Goal: Communication & Community: Answer question/provide support

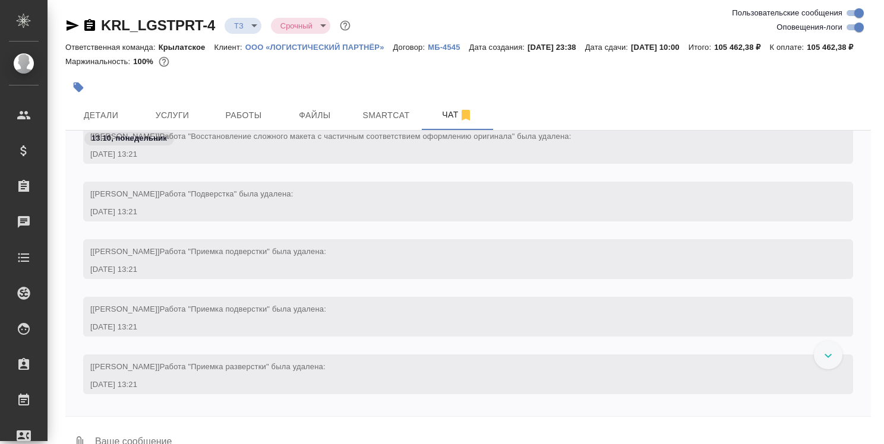
scroll to position [3402, 0]
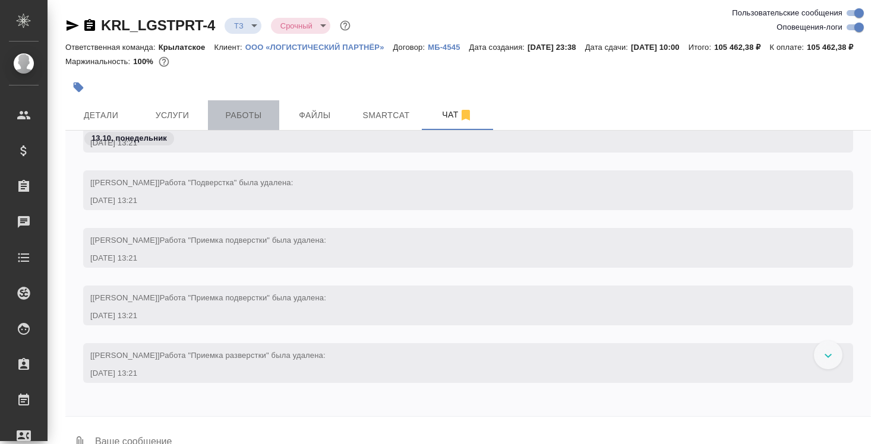
click at [246, 123] on span "Работы" at bounding box center [243, 115] width 57 height 15
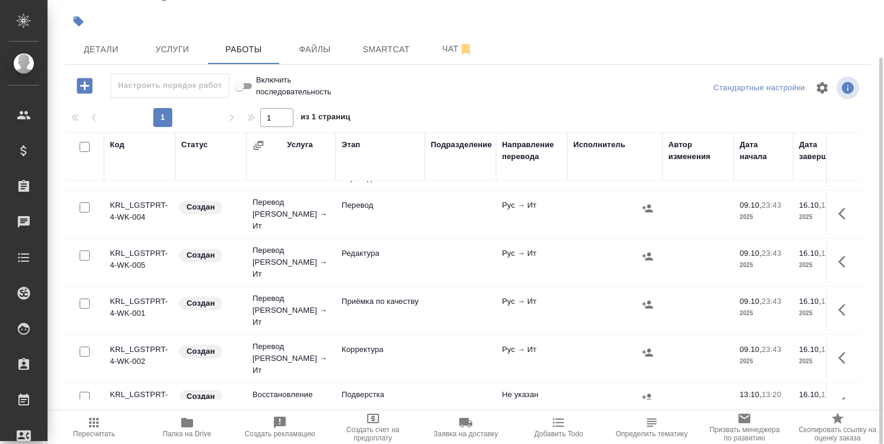
scroll to position [138, 0]
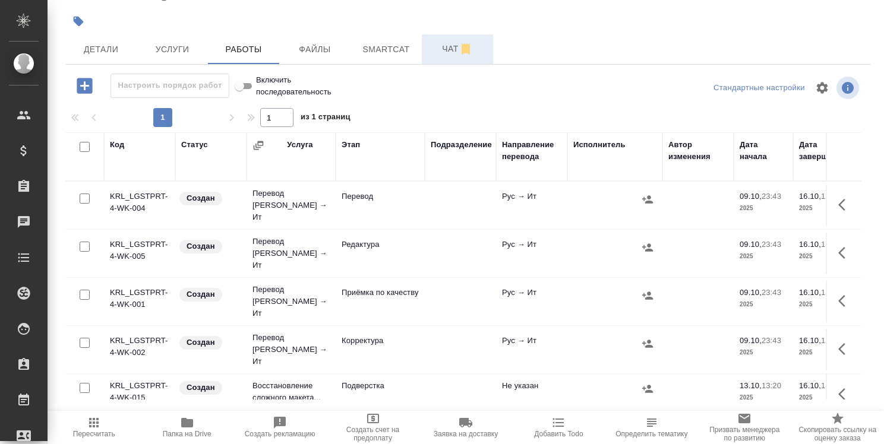
click at [450, 56] on span "Чат" at bounding box center [457, 49] width 57 height 15
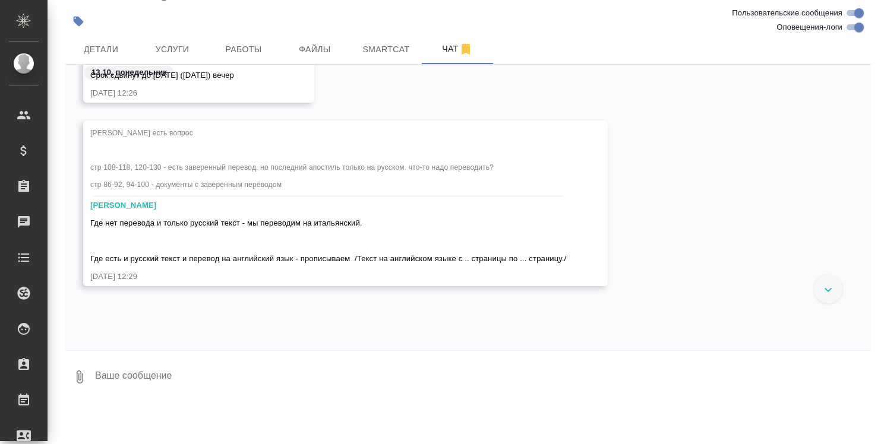
scroll to position [2302, 0]
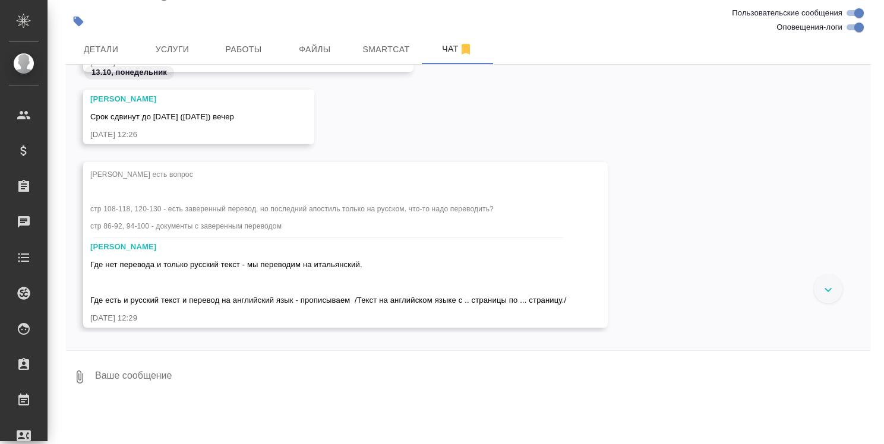
click at [733, 185] on div "Касымов Тимур есть вопрос стр 108-118, 120-130 - есть заверенный перевод, но по…" at bounding box center [467, 253] width 805 height 183
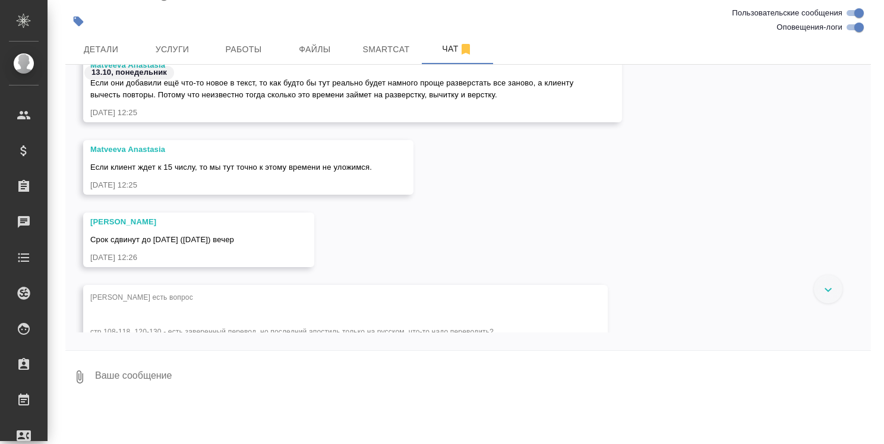
scroll to position [2240, 0]
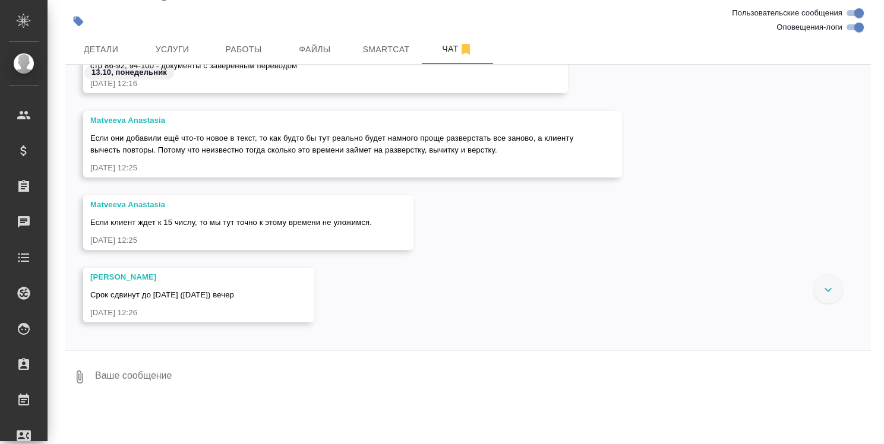
click at [719, 177] on div "Matveeva Anastasia Если они добавили ещё что-то новое в текст, то как будто бы …" at bounding box center [467, 153] width 805 height 84
click at [684, 185] on div "Matveeva Anastasia Если они добавили ещё что-то новое в текст, то как будто бы …" at bounding box center [467, 153] width 805 height 84
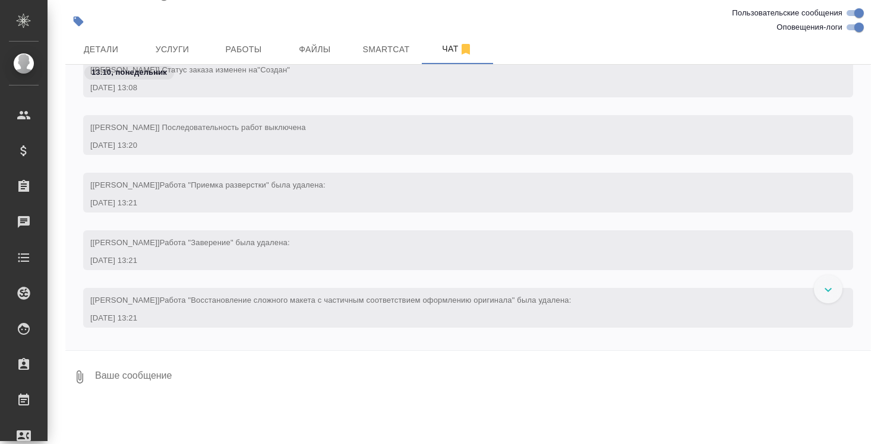
scroll to position [3843, 0]
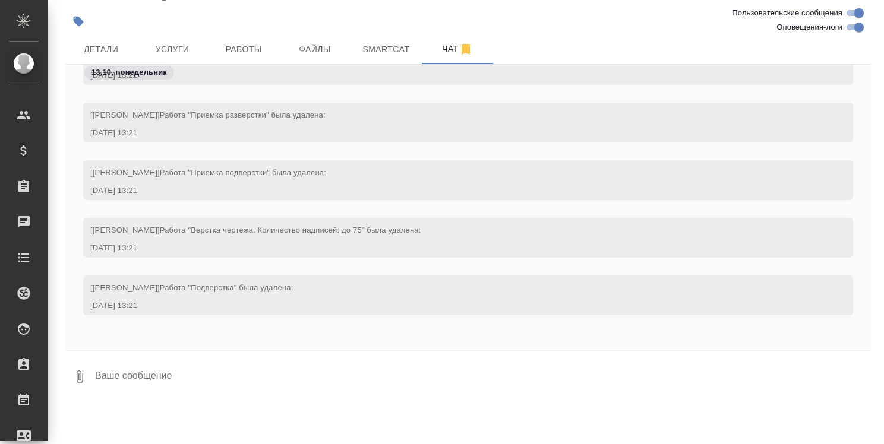
click at [230, 380] on textarea at bounding box center [482, 377] width 777 height 40
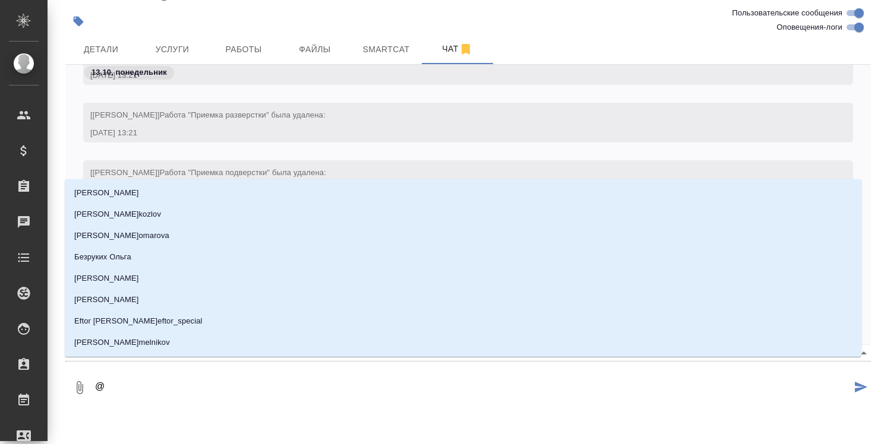
type textarea "@л"
type input "л"
type textarea "@"
type textarea "@к"
type input "к"
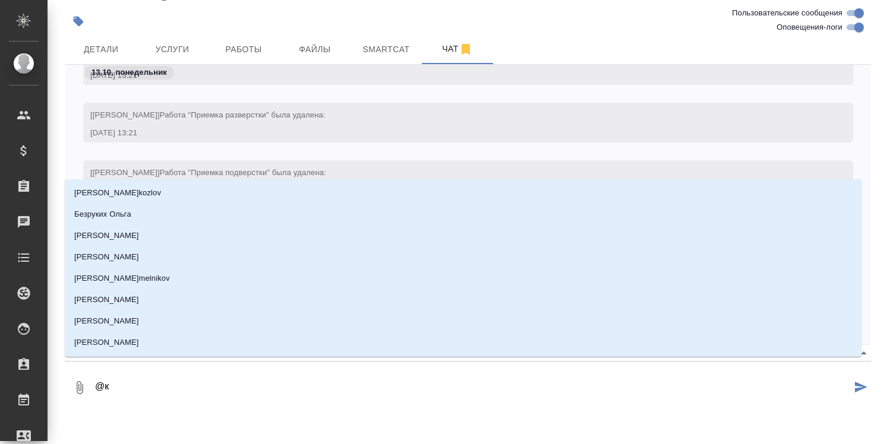
type textarea "@ка"
type input "ка"
type textarea "@кас"
type input "кас"
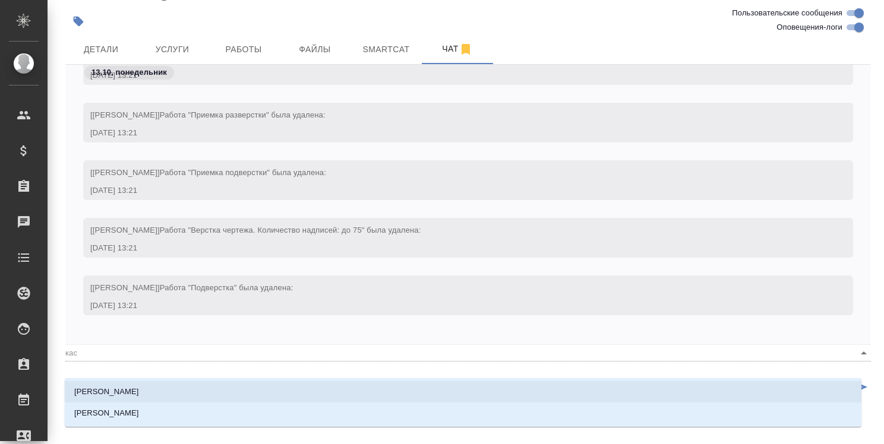
click at [230, 381] on li "Касымов Тимур" at bounding box center [463, 391] width 796 height 21
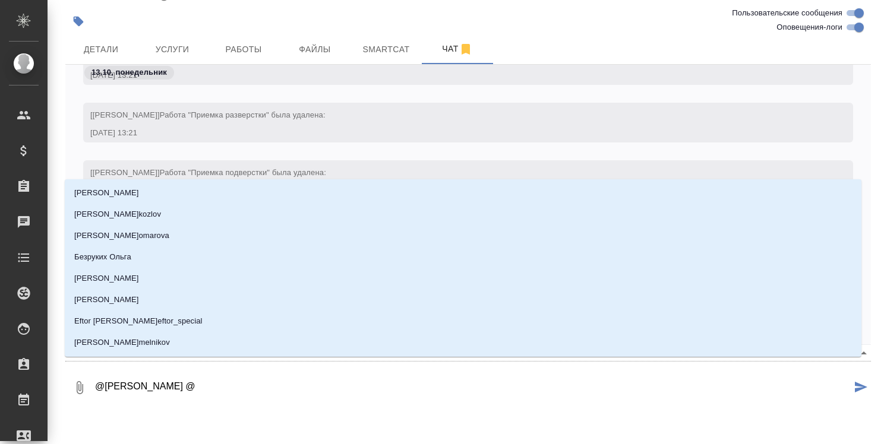
type textarea "@Касымов Тимур @и"
type input "и"
type textarea "@Касымов Тимур @ии"
type input "ии"
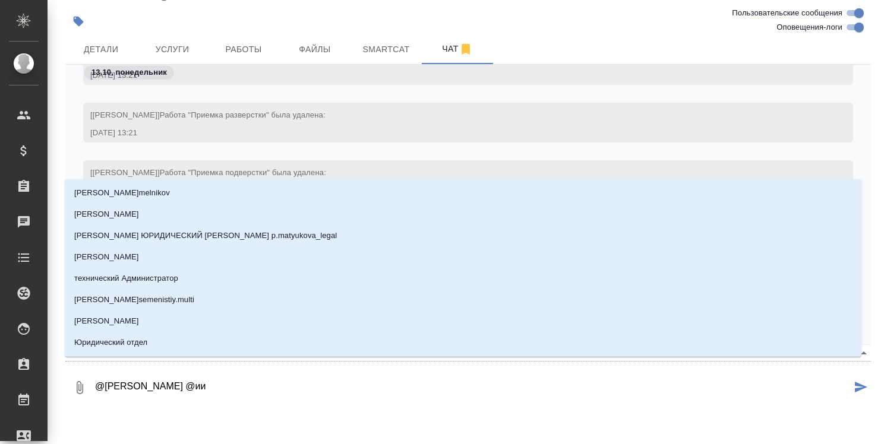
type textarea "@Касымов Тимур @и"
type input "и"
type textarea "@Касымов Тимур @им"
type input "им"
type textarea "@Касымов Тимур @има"
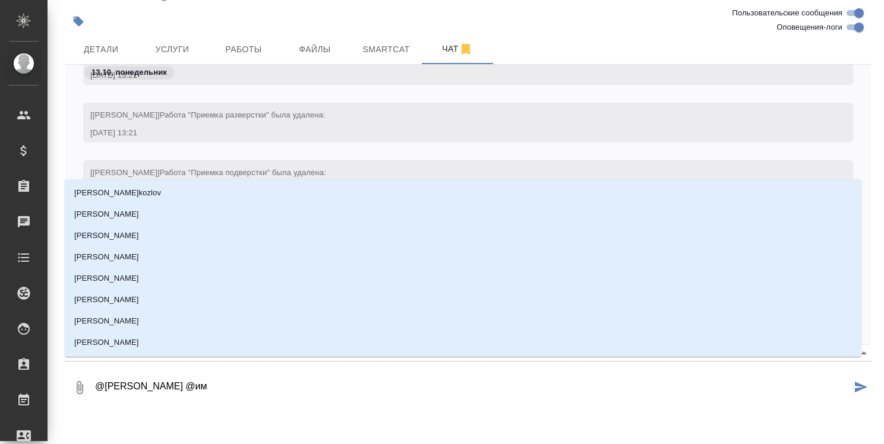
type input "има"
type textarea "@Касымов Тимур @имаь"
type input "имаь"
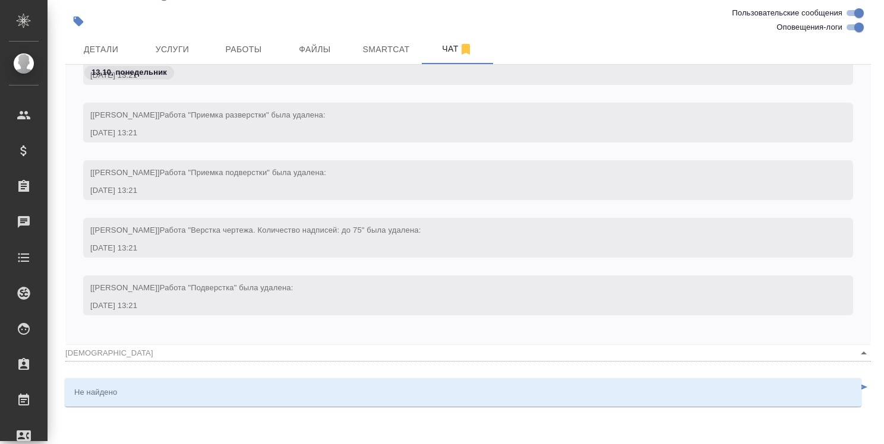
type textarea "@Касымов Тимур @имаь"
click at [274, 344] on div "13.10, понедельник [Касымов Тимур] Работа "Приемка подверстки" была удалена: 13…" at bounding box center [467, 205] width 805 height 280
click at [185, 408] on textarea "@Касымов Тимур @имаь" at bounding box center [472, 388] width 757 height 40
click at [128, 404] on div "Не найдено" at bounding box center [463, 392] width 796 height 29
drag, startPoint x: 222, startPoint y: 356, endPoint x: 208, endPoint y: 355, distance: 14.3
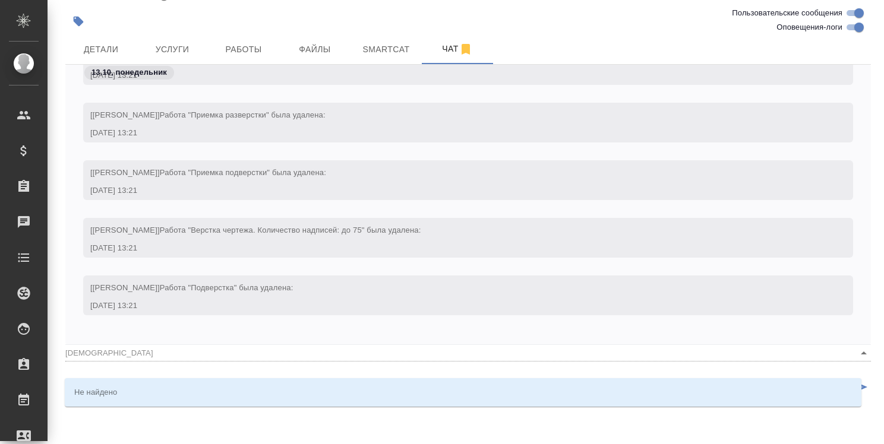
click at [221, 344] on div "13.10, понедельник [Касымов Тимур] Работа "Приемка подверстки" была удалена: 13…" at bounding box center [467, 205] width 805 height 280
click at [179, 361] on input "имаь" at bounding box center [448, 353] width 767 height 16
click at [842, 359] on icon "Очистить" at bounding box center [848, 353] width 12 height 12
type input "имаь"
click at [251, 57] on span "Работы" at bounding box center [243, 49] width 57 height 15
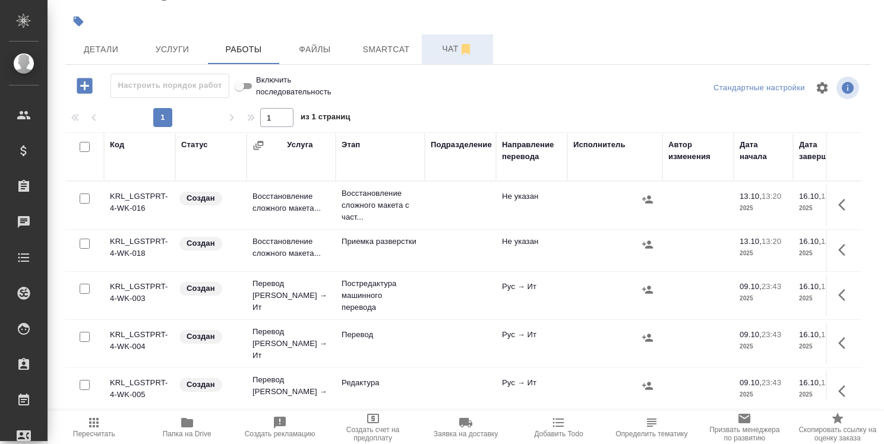
click at [451, 56] on span "Чат" at bounding box center [457, 49] width 57 height 15
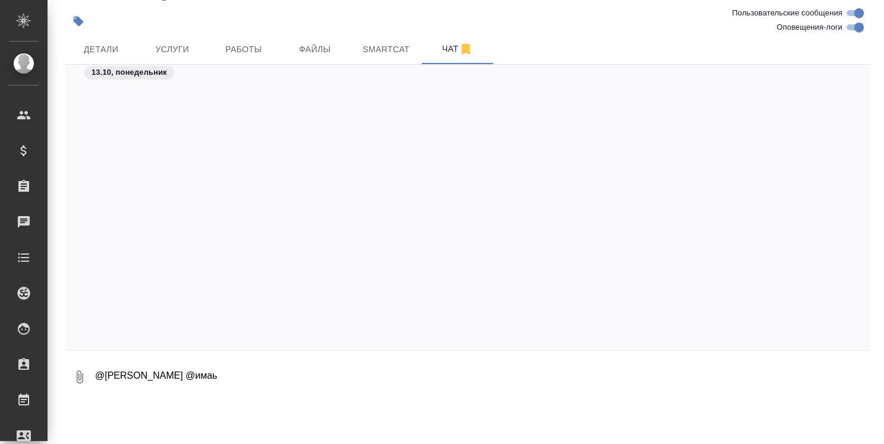
scroll to position [3311, 0]
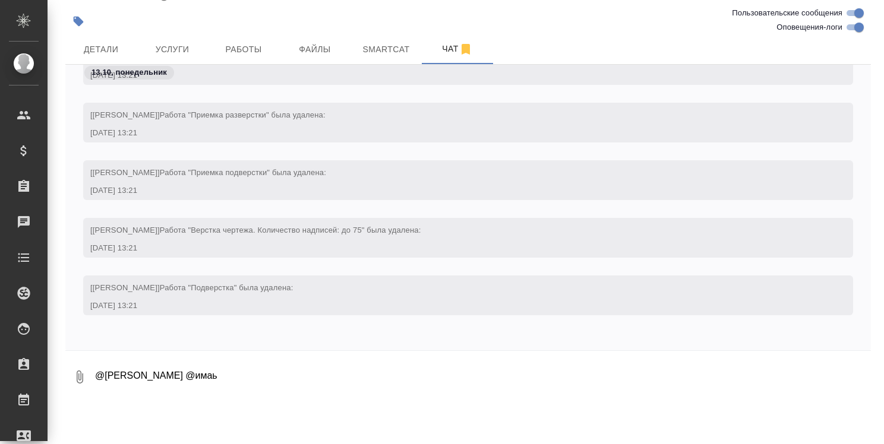
click at [229, 390] on textarea "@Касымов Тимур @имаь" at bounding box center [482, 377] width 777 height 40
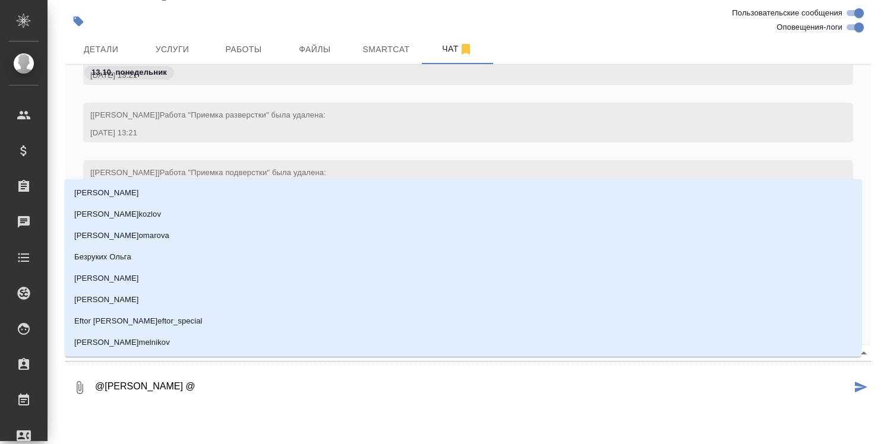
type textarea "@Касымов Тимур @v"
type input "v"
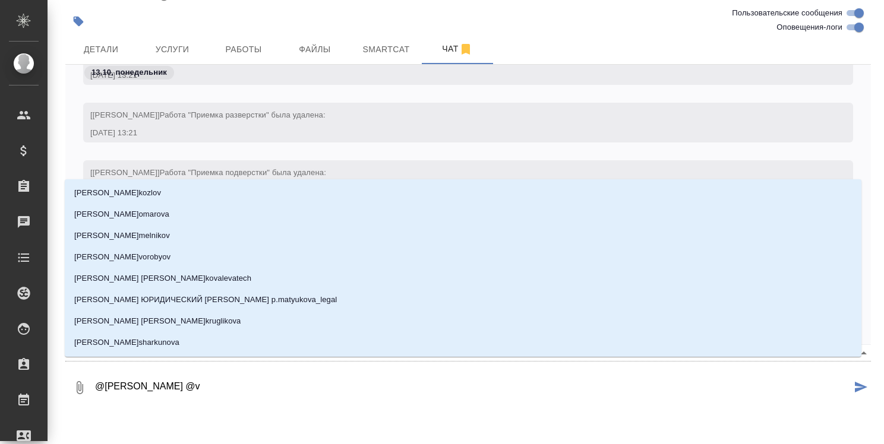
type textarea "@Касымов Тимур @"
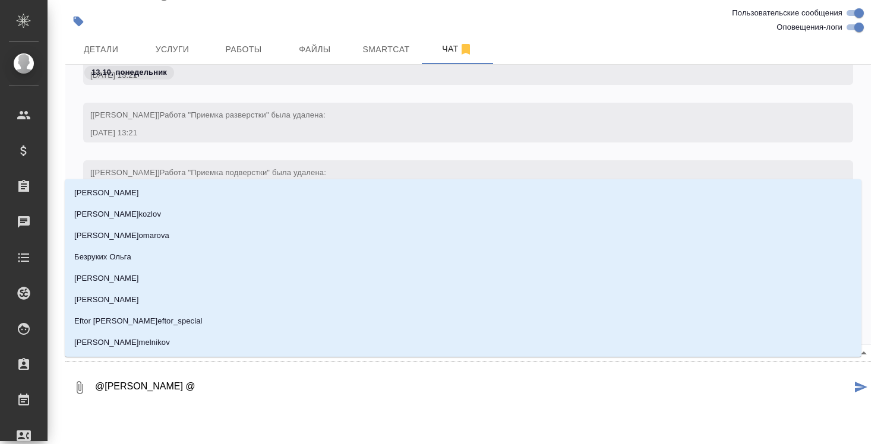
type textarea "@Касымов Тимур @м"
type input "м"
type textarea "@Касымов Тимур @ма"
type input "ма"
type textarea "@Касымов Тимур @мат"
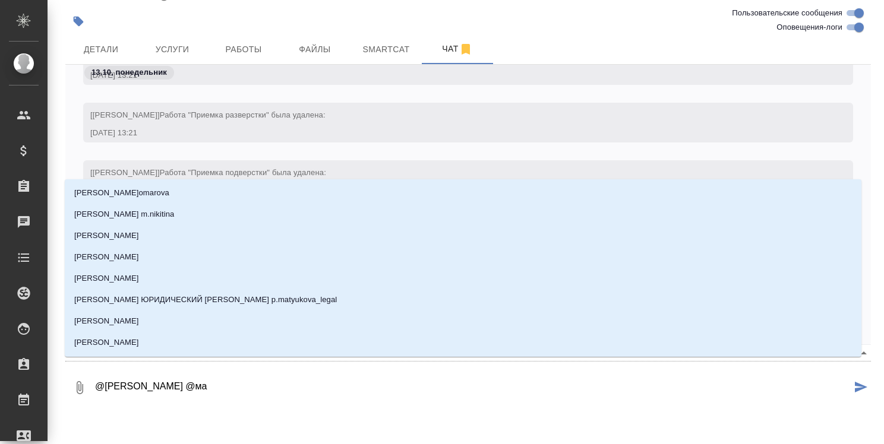
type input "мат"
type textarea "@Касымов Тимур @матв"
type input "матв"
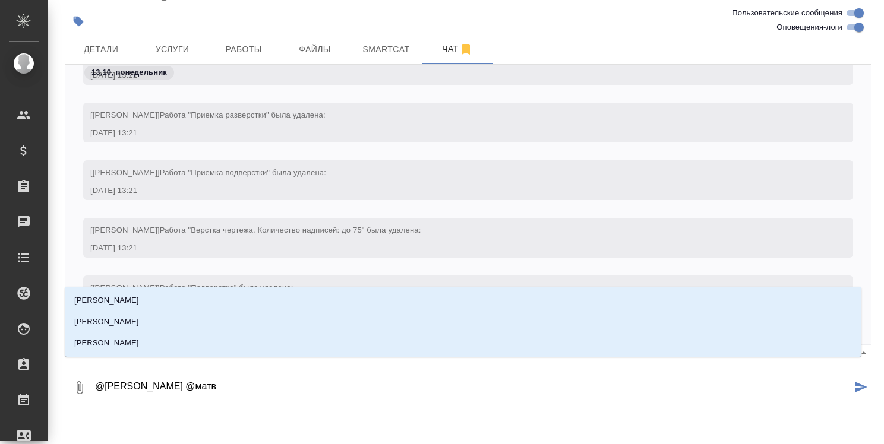
type textarea "@Касымов Тимур @матве"
type input "матве"
type textarea "@Касымов Тимур @матв"
type input "матв"
type textarea "@Касымов Тимур @мат"
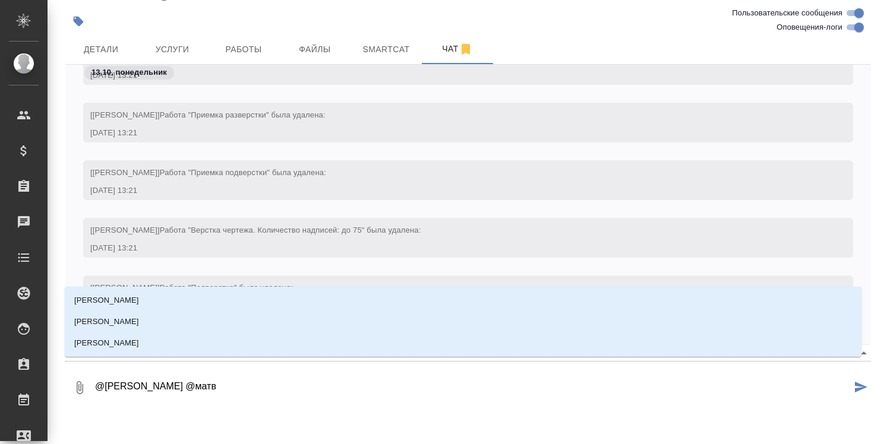
type input "мат"
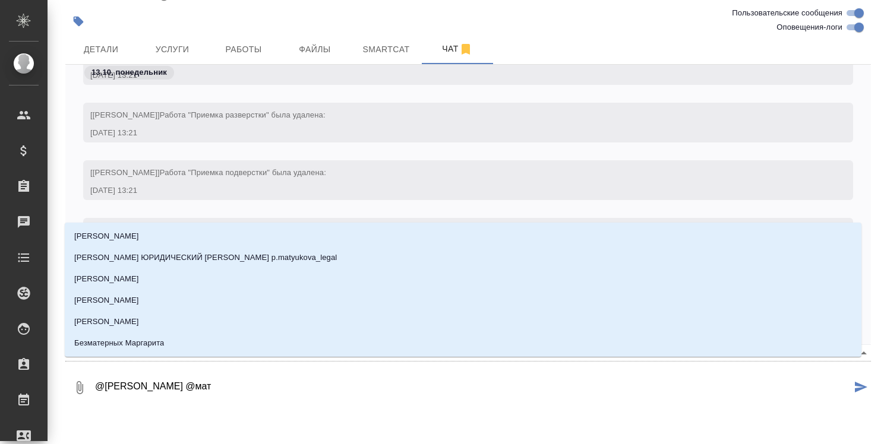
type textarea "@Касымов Тимур @ма"
type input "ма"
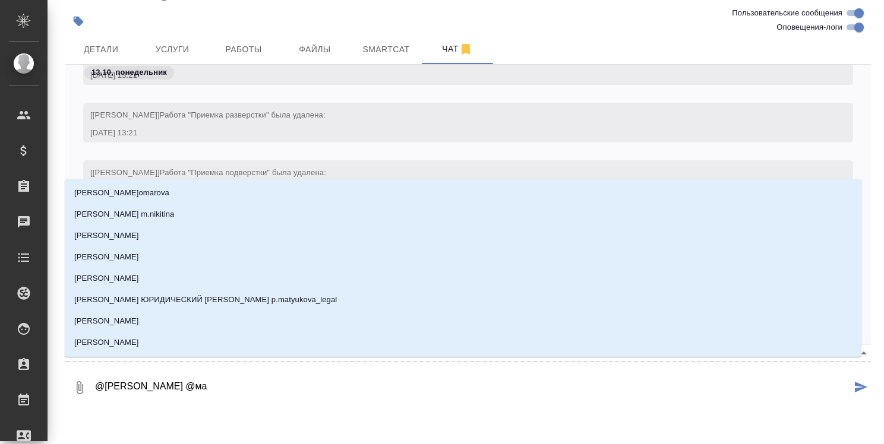
type textarea "@Касымов Тимур @мак"
type input "мак"
type textarea "@Касымов Тимур @маке"
type input "маке"
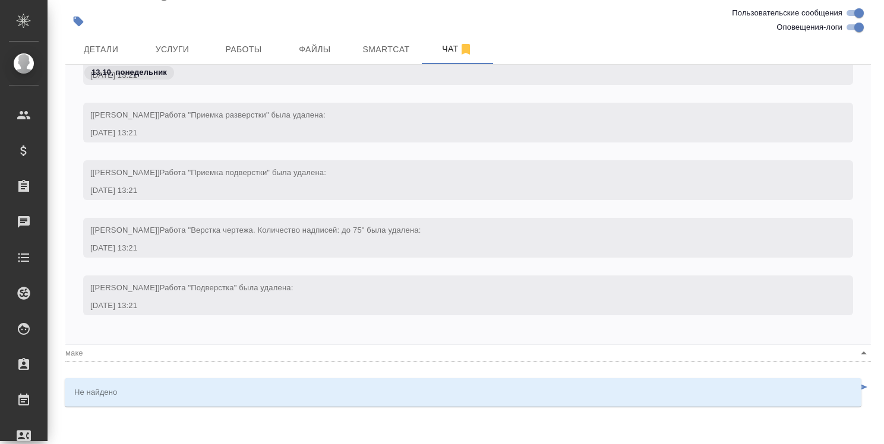
type textarea "@Касымов Тимур @мак"
type input "мак"
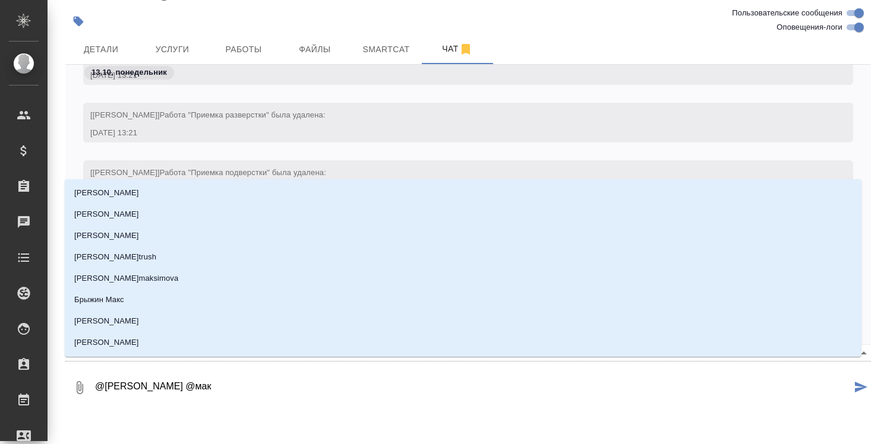
type textarea "@Касымов Тимур @ма"
type input "ма"
type textarea "@Касымов Тимур @м"
type input "м"
type textarea "@Касымов Тимур @"
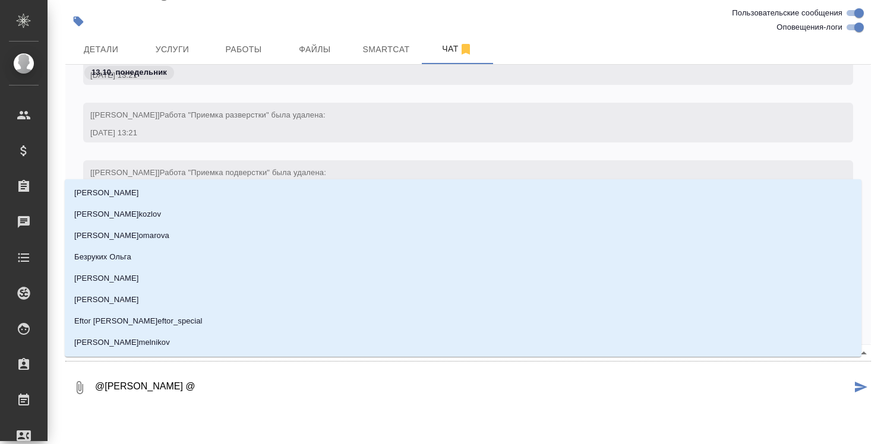
type textarea "@Касымов Тимур @m"
type input "m"
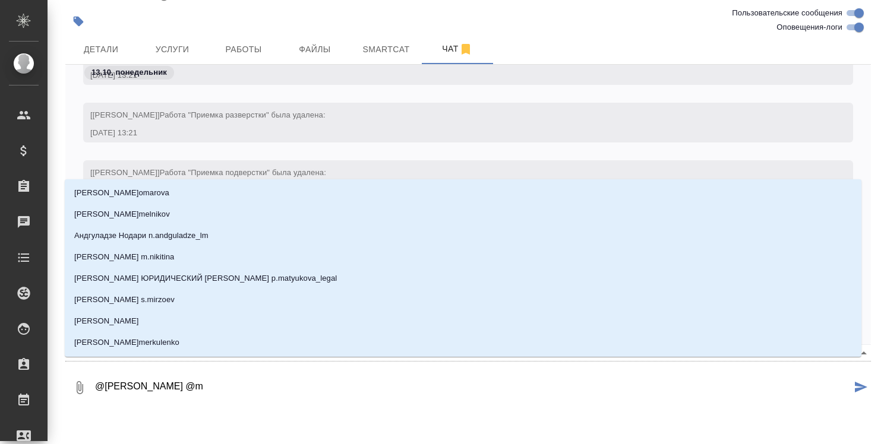
type textarea "@Касымов Тимур @ma"
type input "ma"
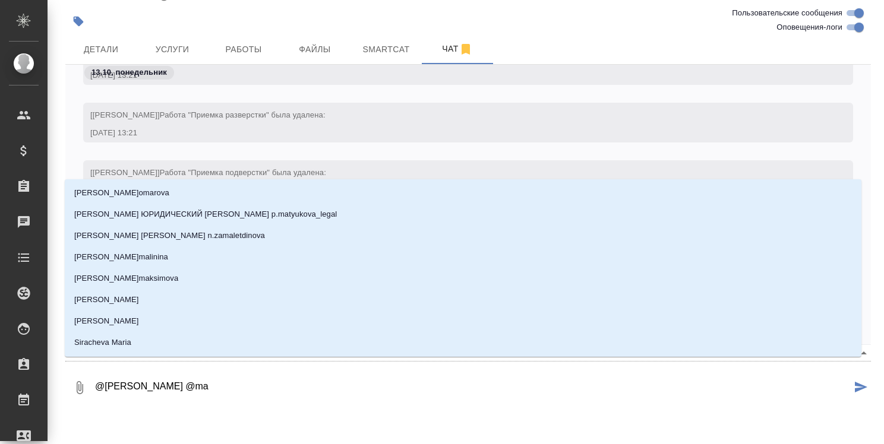
type textarea "@Касымов Тимур @mak"
type input "mak"
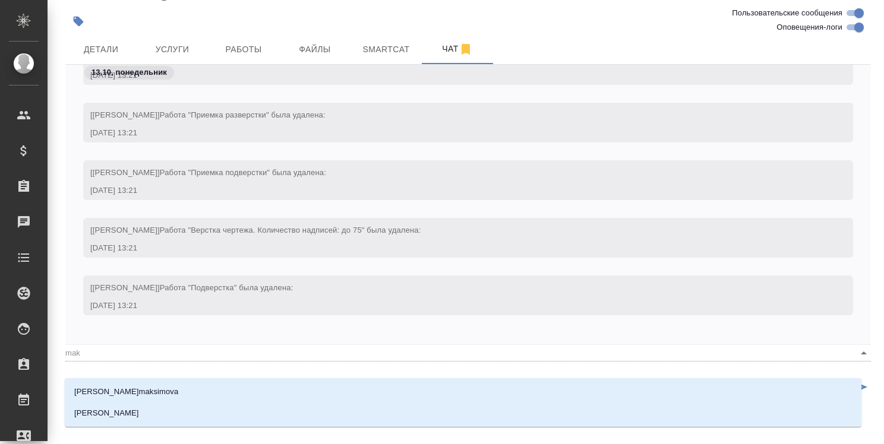
type textarea "@Касымов Тимур @make"
type input "make"
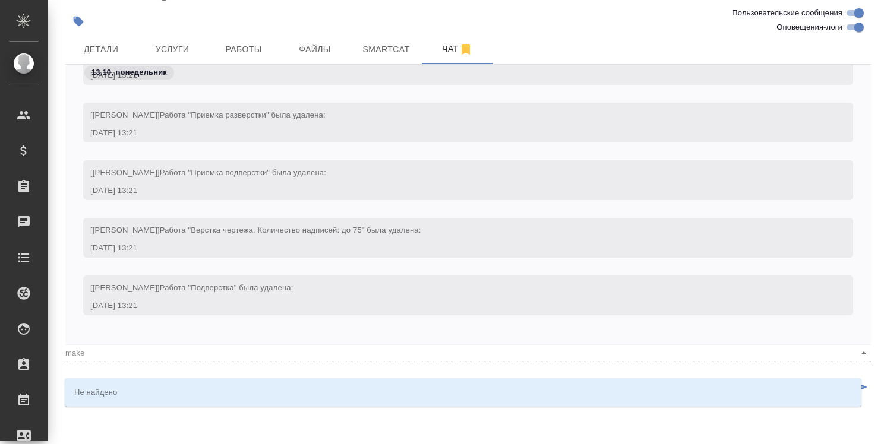
type textarea "@Касымов Тимур @mak"
type input "mak"
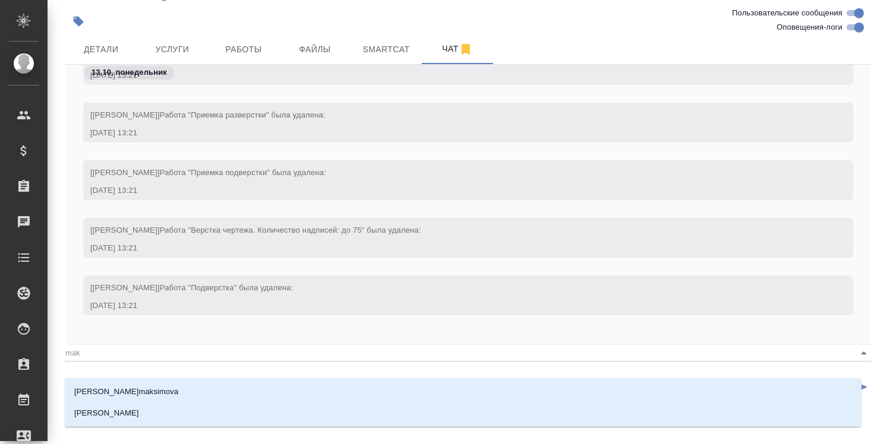
type textarea "@Касымов Тимур @ma"
type input "ma"
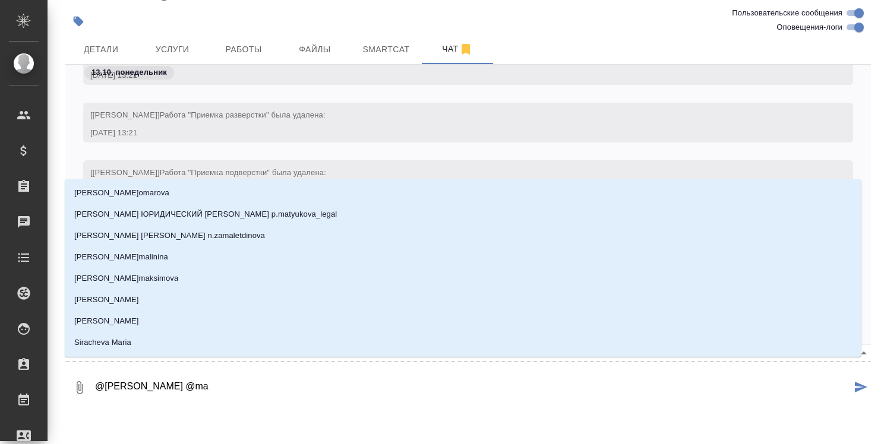
type textarea "@Касымов Тимур @m"
type input "m"
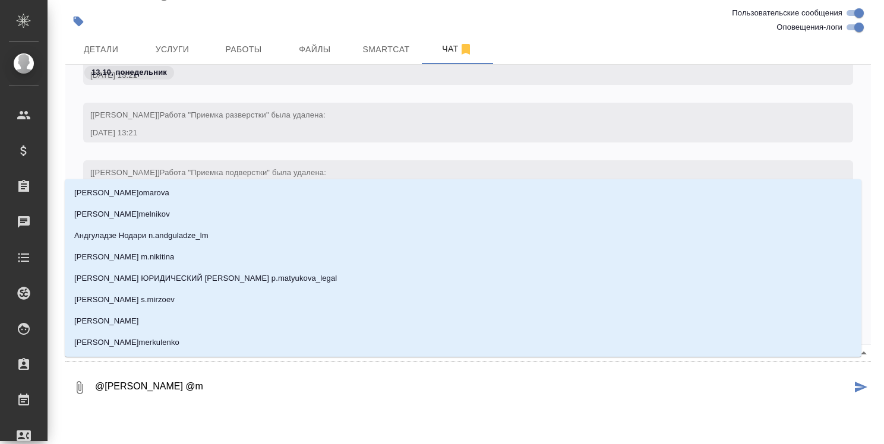
type textarea "@Касымов Тимур @"
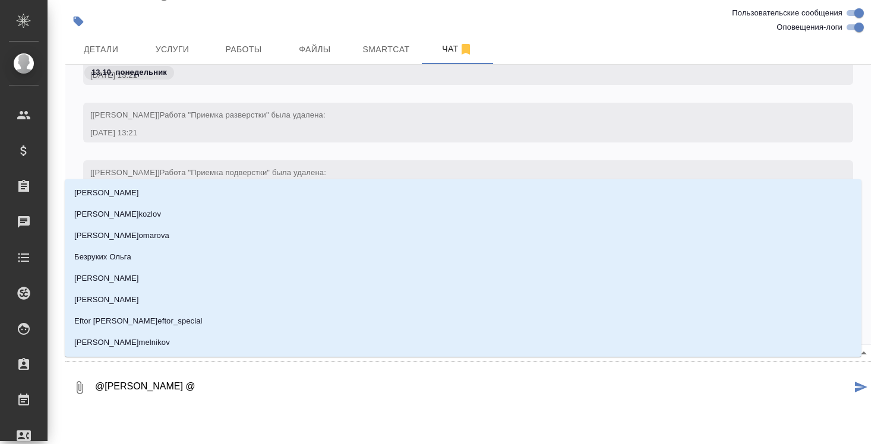
type textarea "@Касымов Тимур @м"
type input "м"
type textarea "@Касымов Тимур @ма"
type input "ма"
type textarea "@Касымов Тимур @мак"
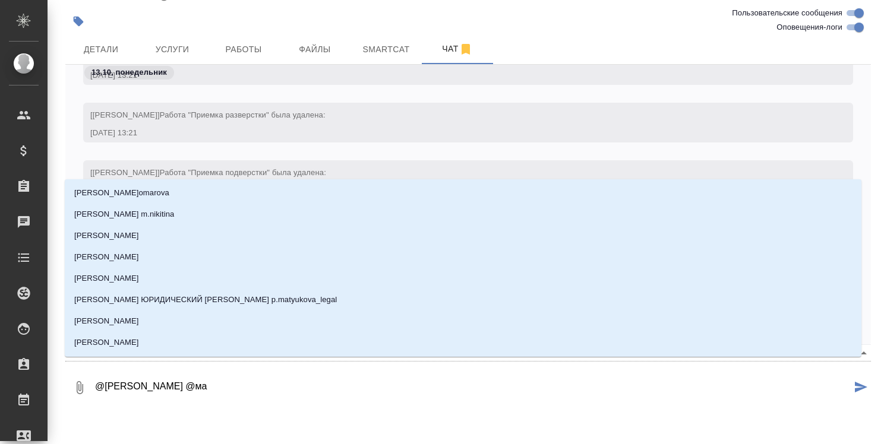
type input "мак"
type textarea "@Касымов Тимур @ма"
type input "ма"
type textarea "@Касымов Тимур @м"
type input "м"
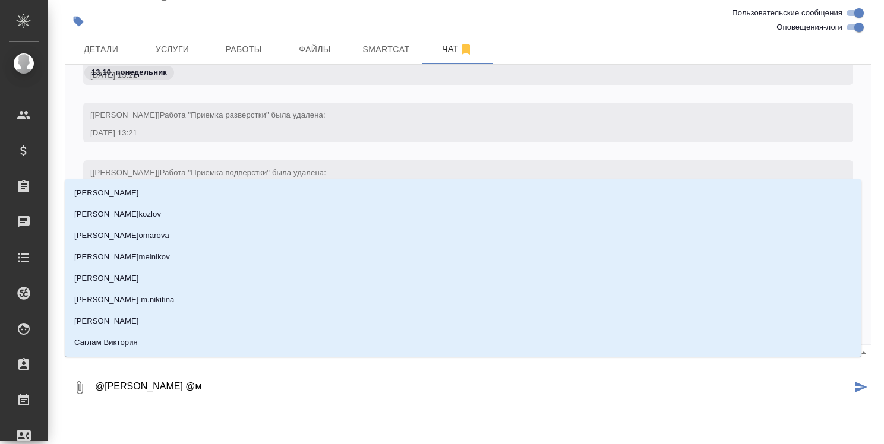
type textarea "@Касымов Тимур @"
type textarea "@Касымов Тимур @м"
type input "м"
type textarea "@Касымов Тимур @ма"
type input "ма"
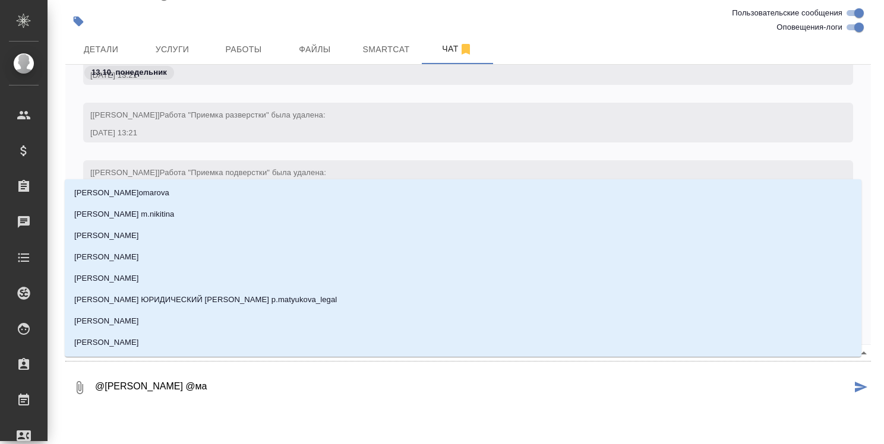
type textarea "@Касымов Тимур @мат"
type input "мат"
type textarea "@Касымов Тимур @матв"
type input "матв"
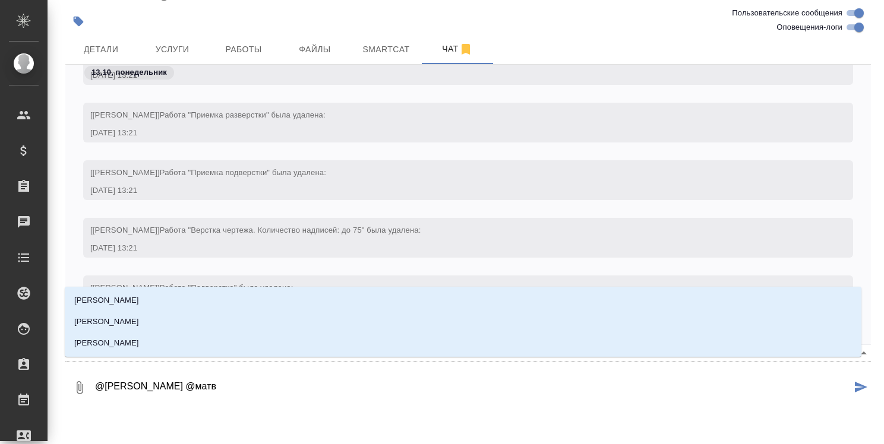
type textarea "@Касымов Тимур @матве"
type input "матве"
type textarea "@Касымов Тимур @матвее"
type input "матвее"
type textarea "@Касымов Тимур @матве"
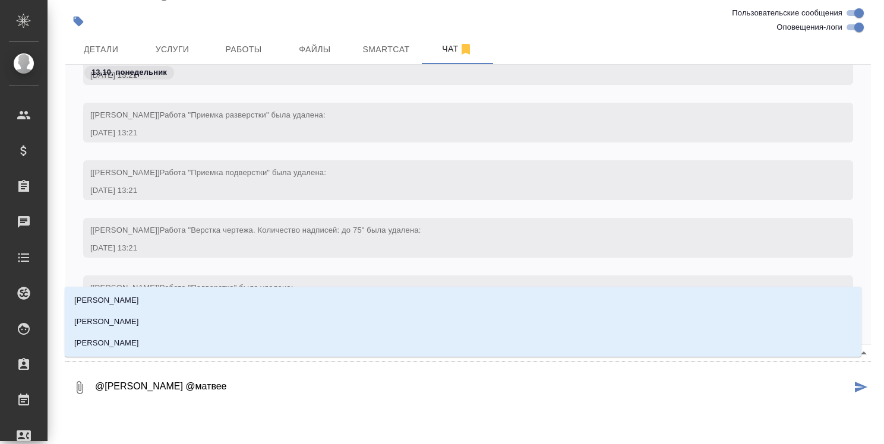
type input "матве"
type textarea "@Касымов Тимур @матв"
type input "матв"
type textarea "@Касымов Тимур @мат"
type input "мат"
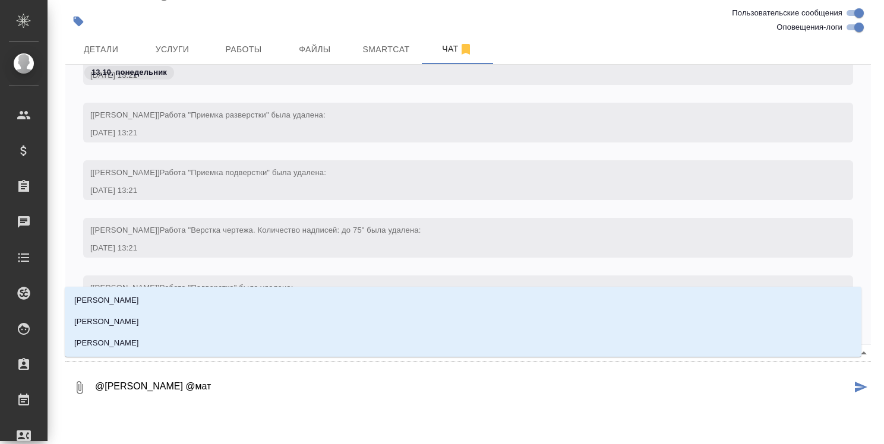
type textarea "@Касымов Тимур @ма"
type input "ма"
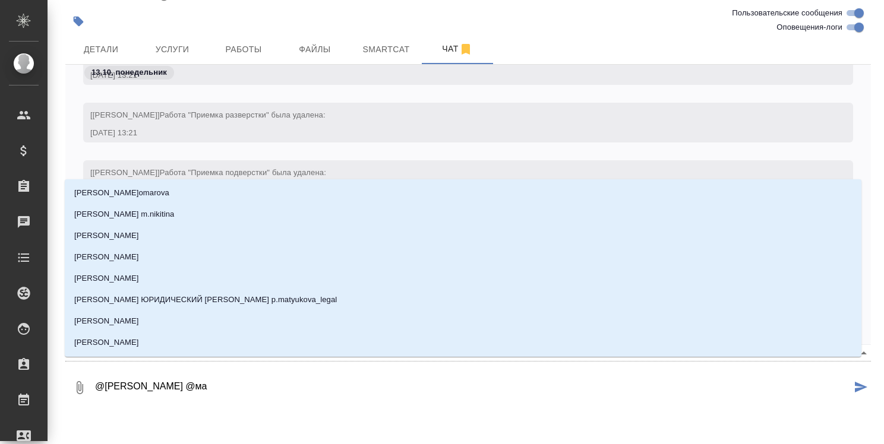
type textarea "@Касымов Тимур @м"
type input "м"
type textarea "@Касымов Тимур @"
type textarea "@Касымов Тимур @m"
type input "m"
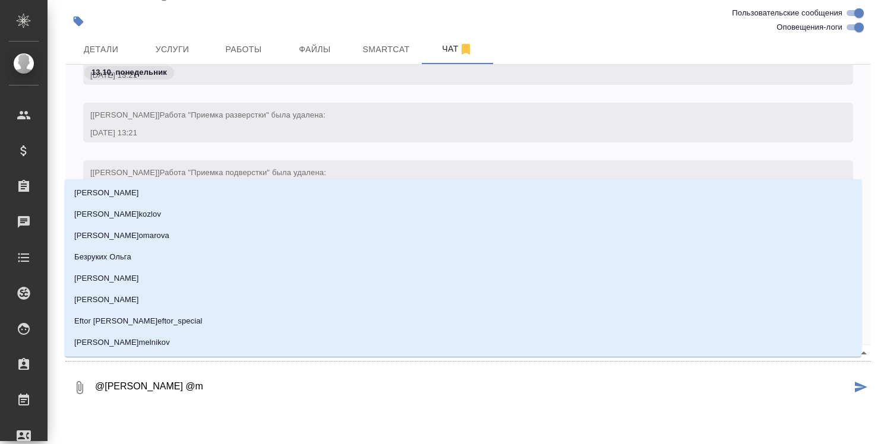
type textarea "@Касымов Тимур @ma"
type input "ma"
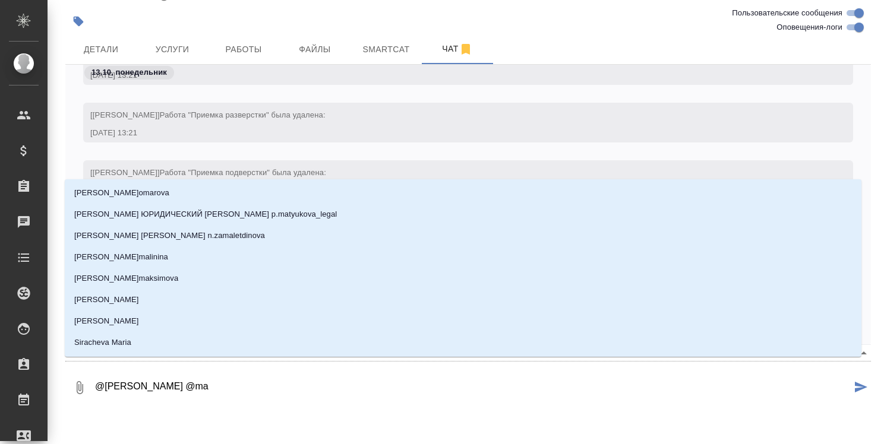
type textarea "@Касымов Тимур @mat"
type input "mat"
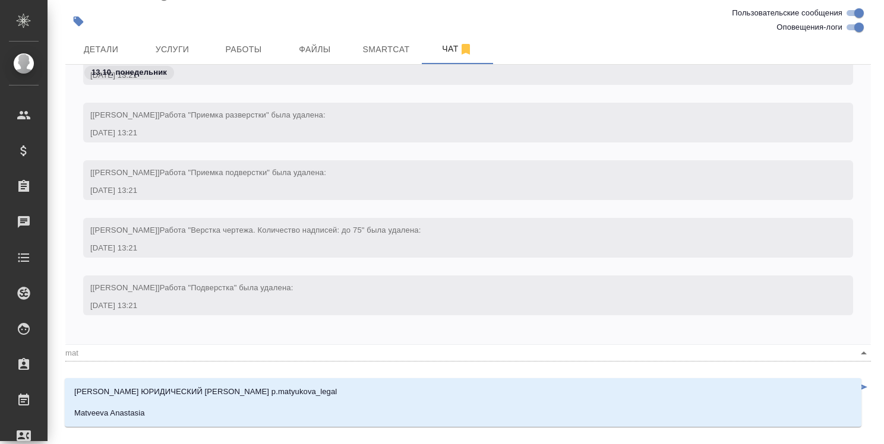
type textarea "@Касымов Тимур @matv"
type input "matv"
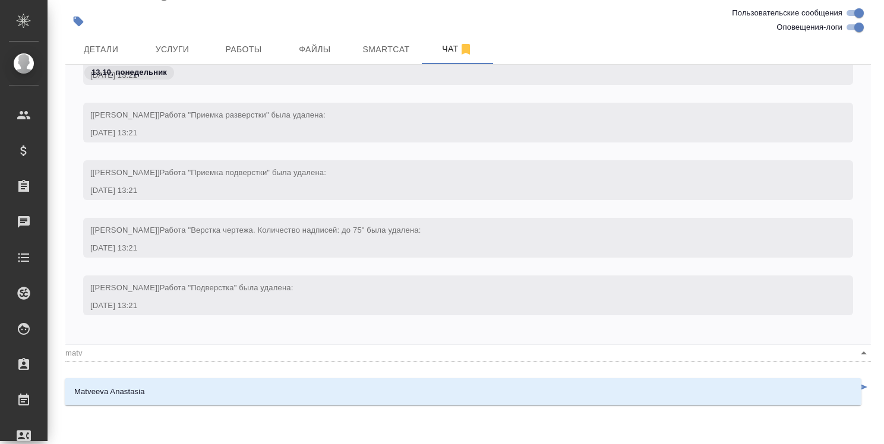
type textarea "@Касымов Тимур @matve"
type input "matve"
type textarea "@Касымов Тимур @matvee"
type input "matvee"
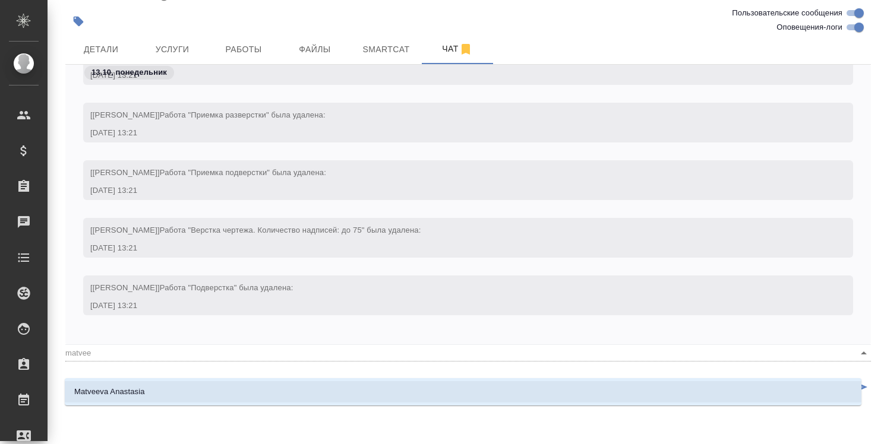
click at [413, 397] on li "Matveeva Anastasia" at bounding box center [463, 391] width 796 height 21
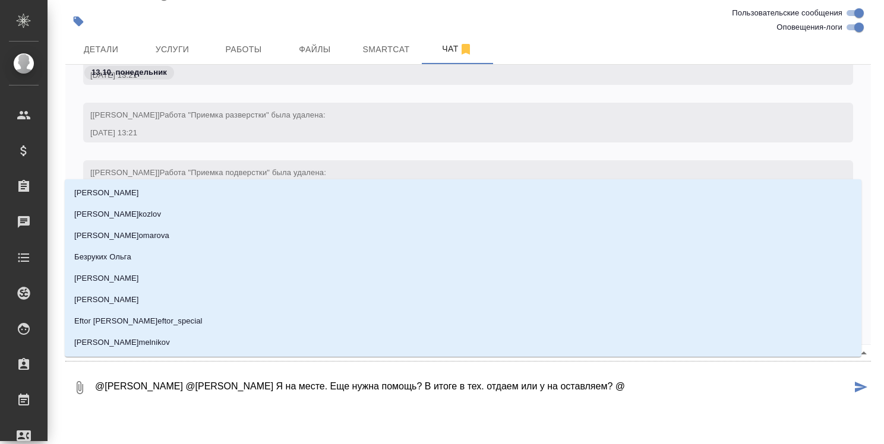
type textarea "@Касымов Тимур @Matveeva Anastasia Я на месте. Еще нужна помощь? В итоге в тех.…"
type input "r"
type textarea "@Касымов Тимур @Matveeva Anastasia Я на месте. Еще нужна помощь? В итоге в тех.…"
type input "ru"
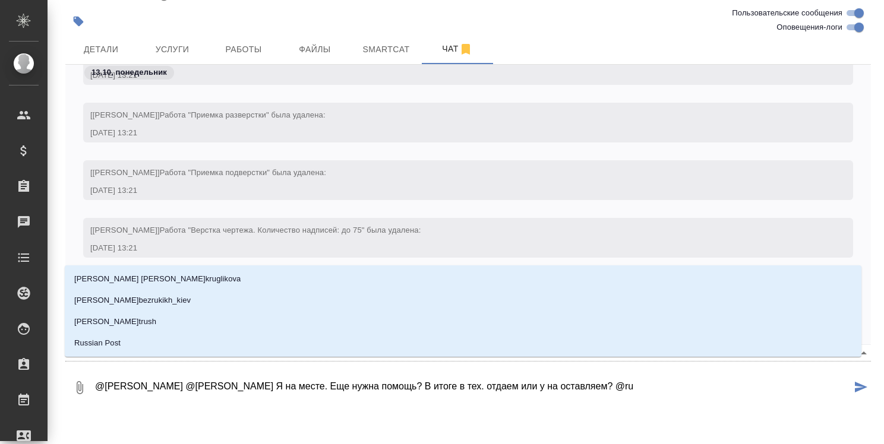
type textarea "@Касымов Тимур @Matveeva Anastasia Я на месте. Еще нужна помощь? В итоге в тех.…"
type input "rum"
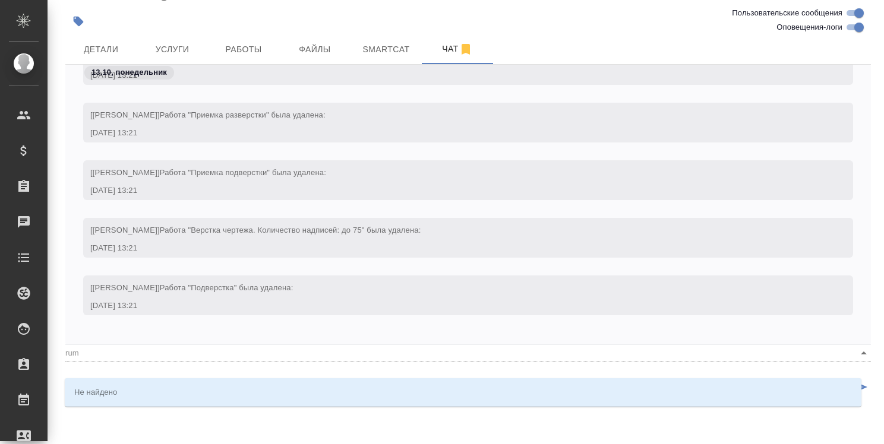
type textarea "@Касымов Тимур @Matveeva Anastasia Я на месте. Еще нужна помощь? В итоге в тех.…"
type input "ru"
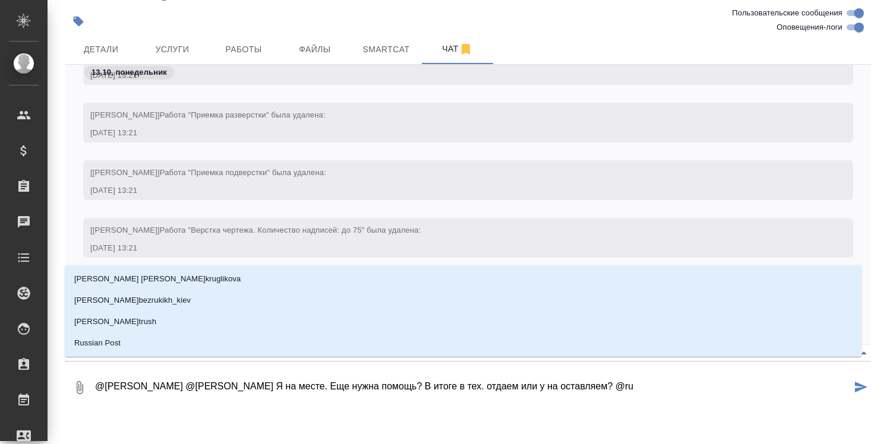
type textarea "@Касымов Тимур @Matveeva Anastasia Я на месте. Еще нужна помощь? В итоге в тех.…"
type input "r"
type textarea "@Касымов Тимур @Matveeva Anastasia Я на месте. Еще нужна помощь? В итоге в тех.…"
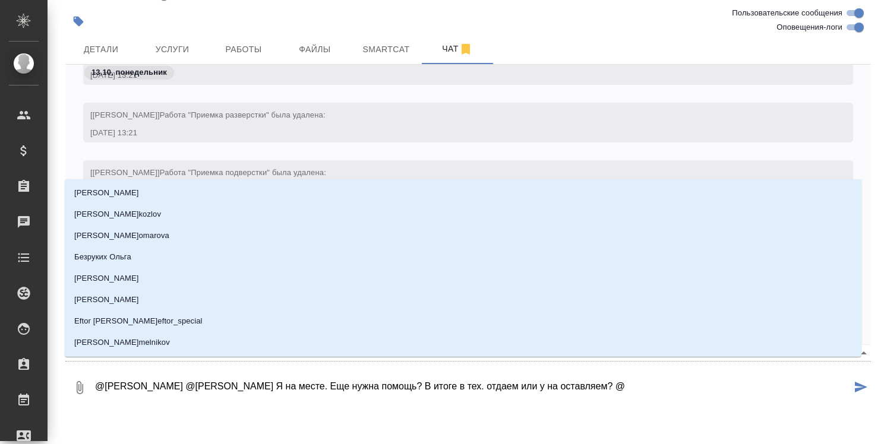
type textarea "@Касымов Тимур @Matveeva Anastasia Я на месте. Еще нужна помощь? В итоге в тех.…"
type input "р"
type textarea "@Касымов Тимур @Matveeva Anastasia Я на месте. Еще нужна помощь? В итоге в тех.…"
type input "ру"
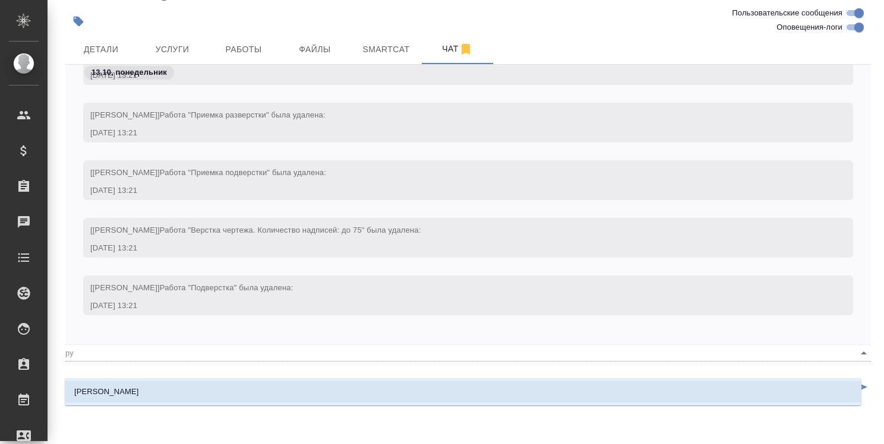
type textarea "@Касымов Тимур @Matveeva Anastasia Я на месте. Еще нужна помощь? В итоге в тех.…"
type input "рум"
click at [419, 388] on li "Румянцева Дарья" at bounding box center [463, 391] width 796 height 21
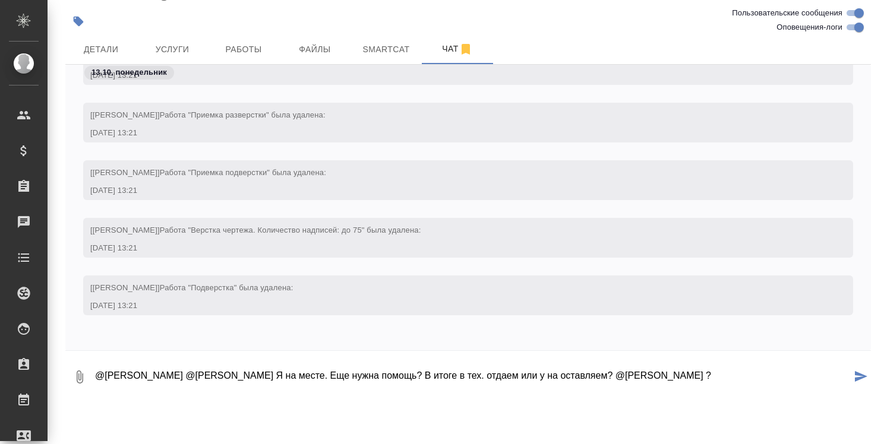
type textarea "@Касымов Тимур @Matveeva Anastasia Я на месте. Еще нужна помощь? В итоге в тех.…"
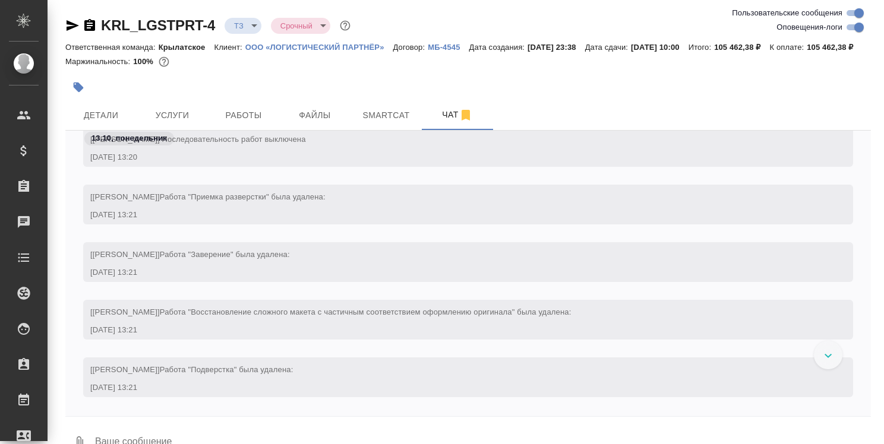
scroll to position [2812, 0]
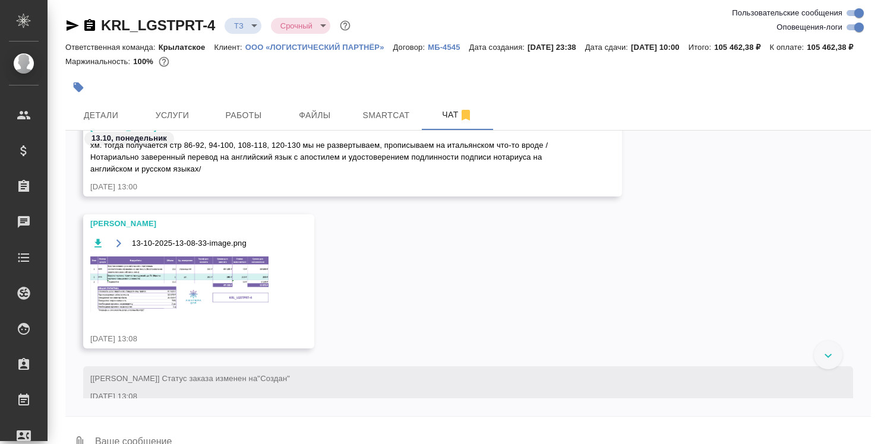
click at [670, 197] on div "Заборова Александра хм. тогда получается стр 86-92, 94-100, 108-118, 120-130 мы…" at bounding box center [467, 166] width 805 height 96
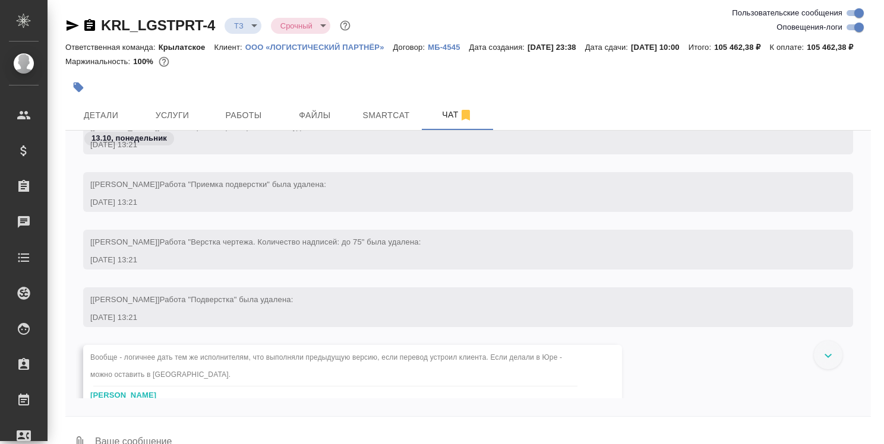
scroll to position [3584, 0]
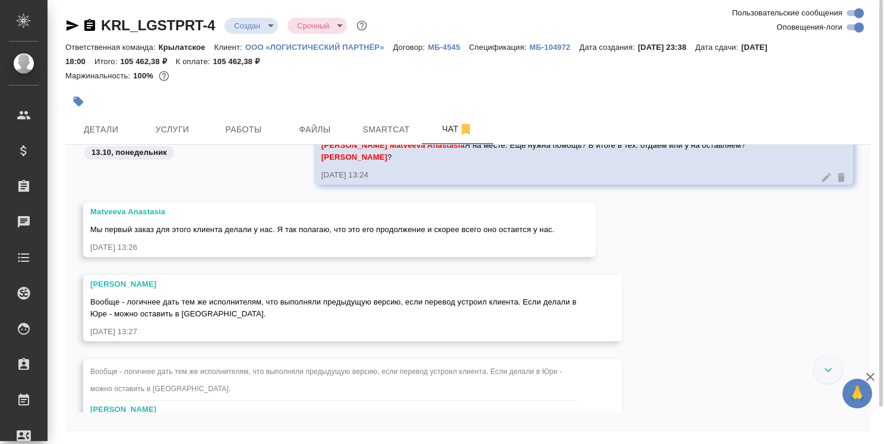
scroll to position [3532, 0]
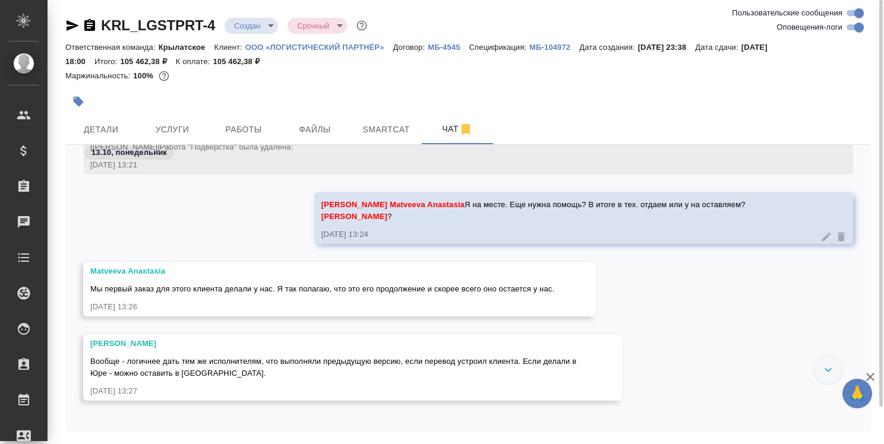
click at [535, 291] on span "Мы первый заказ для этого клиента делали у нас. Я так полагаю, что это его прод…" at bounding box center [322, 288] width 464 height 9
click at [669, 308] on div "Matveeva Anastasia Мы первый заказ для этого клиента делали у нас. Я так полага…" at bounding box center [467, 298] width 805 height 72
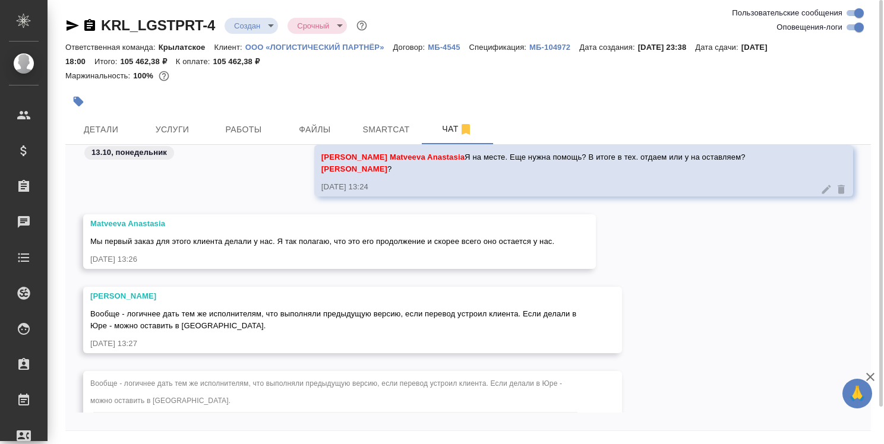
scroll to position [3651, 0]
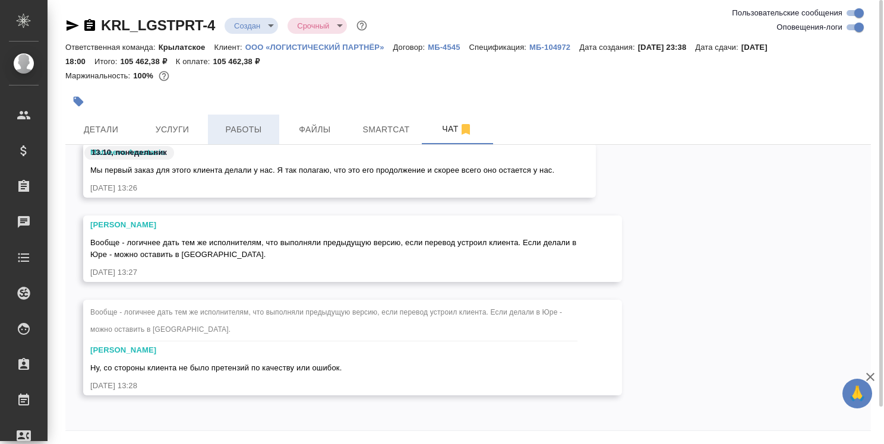
click at [258, 128] on span "Работы" at bounding box center [243, 129] width 57 height 15
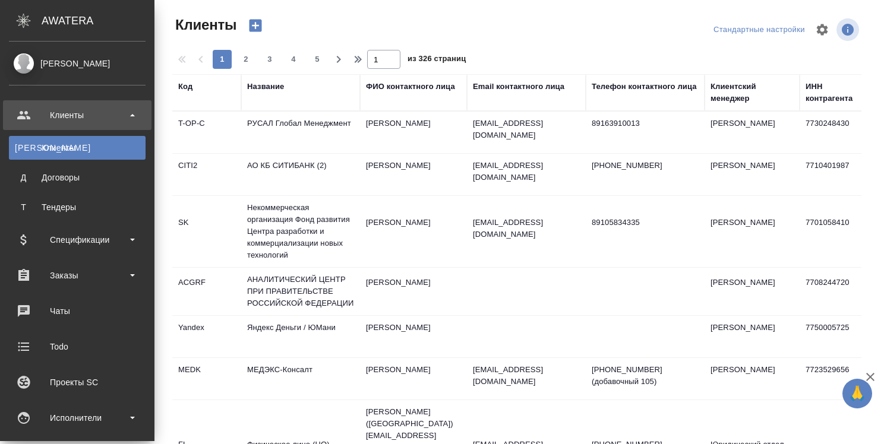
select select "RU"
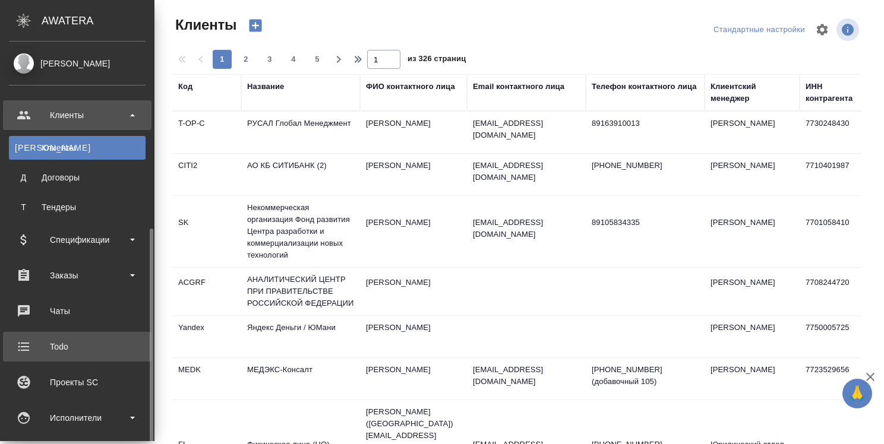
scroll to position [178, 0]
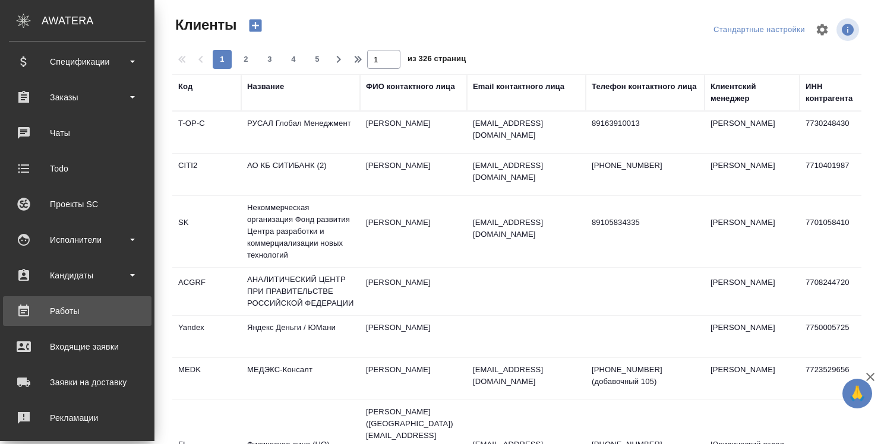
click at [75, 312] on div "Работы" at bounding box center [77, 311] width 137 height 18
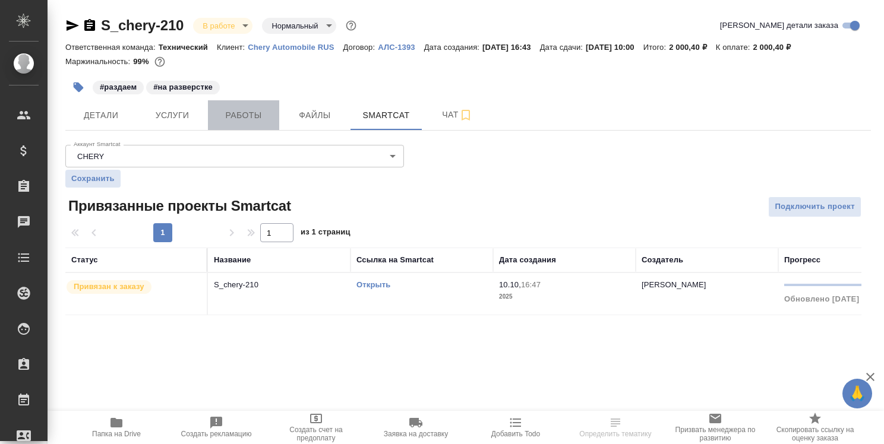
click at [247, 109] on span "Работы" at bounding box center [243, 115] width 57 height 15
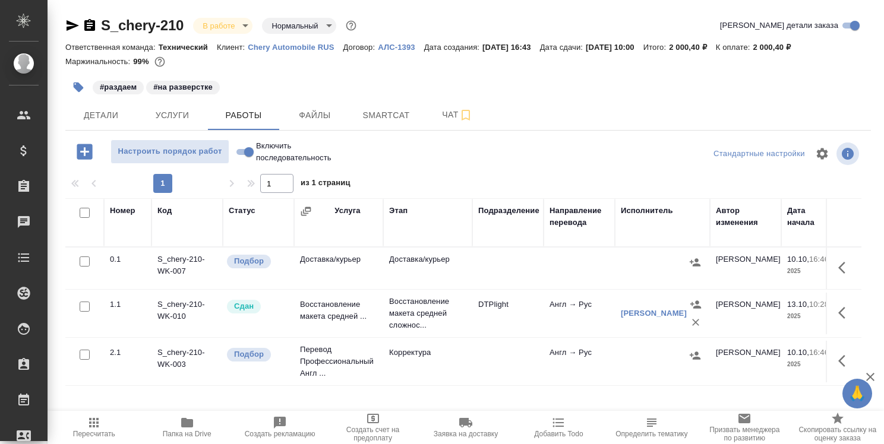
click at [188, 423] on icon "button" at bounding box center [187, 423] width 12 height 10
